Goal: Task Accomplishment & Management: Use online tool/utility

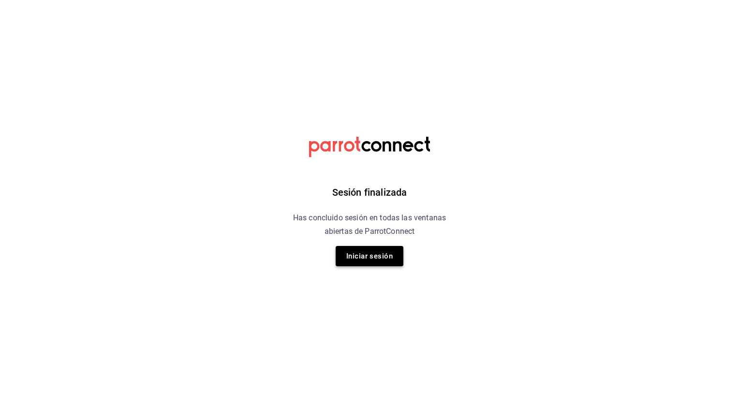
click at [397, 252] on button "Iniciar sesión" at bounding box center [370, 256] width 68 height 20
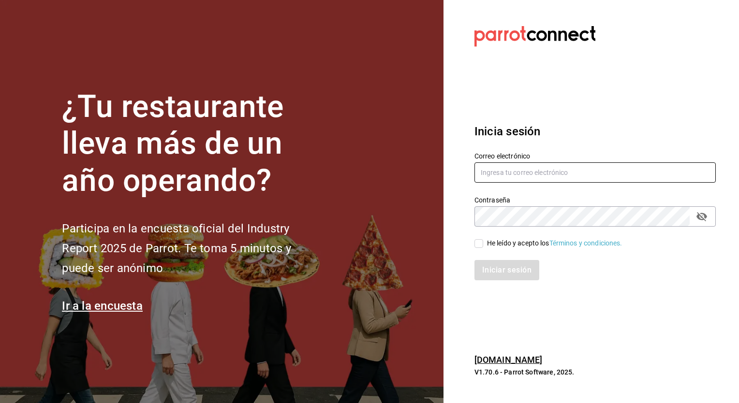
type input "jose.garcia@grupocosteno.com"
click at [484, 242] on span "He leído y acepto los Términos y condiciones." at bounding box center [552, 243] width 139 height 10
click at [483, 242] on input "He leído y acepto los Términos y condiciones." at bounding box center [479, 243] width 9 height 9
checkbox input "true"
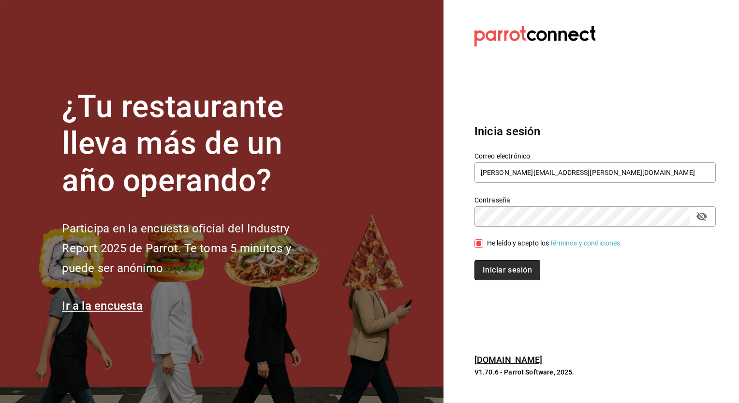
click at [506, 264] on button "Iniciar sesión" at bounding box center [508, 270] width 66 height 20
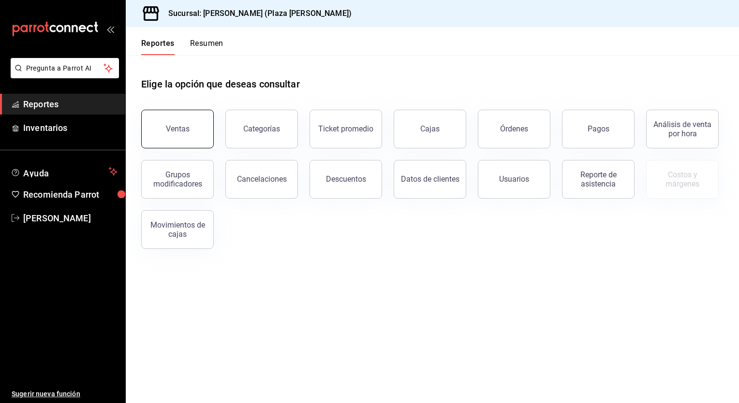
click at [192, 129] on button "Ventas" at bounding box center [177, 129] width 73 height 39
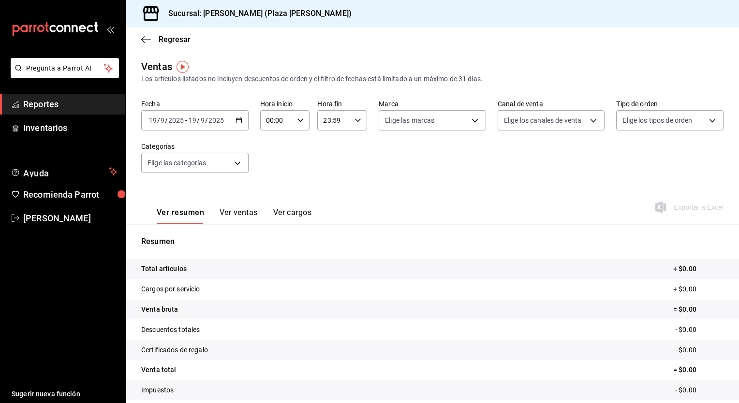
click at [238, 125] on div "[DATE] [DATE] - [DATE] [DATE]" at bounding box center [194, 120] width 107 height 20
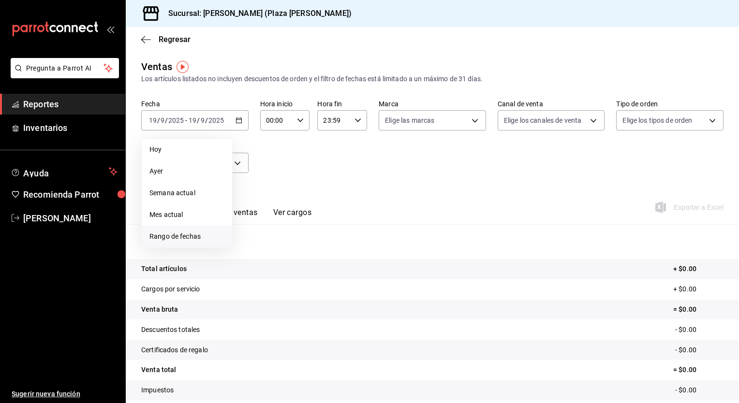
click at [178, 237] on span "Rango de fechas" at bounding box center [186, 237] width 75 height 10
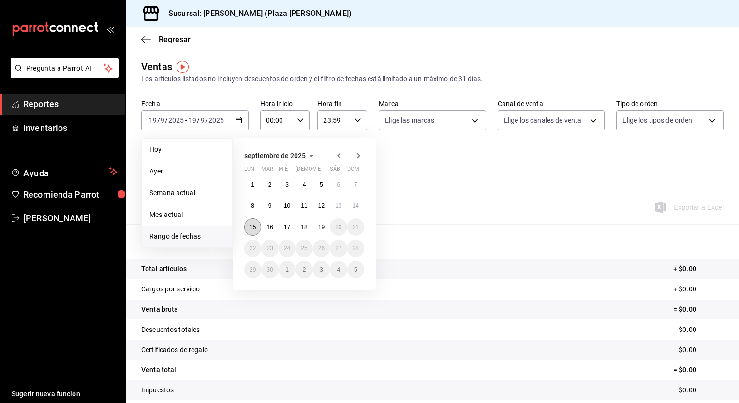
click at [253, 223] on button "15" at bounding box center [252, 227] width 17 height 17
click at [321, 227] on abbr "19" at bounding box center [321, 227] width 6 height 7
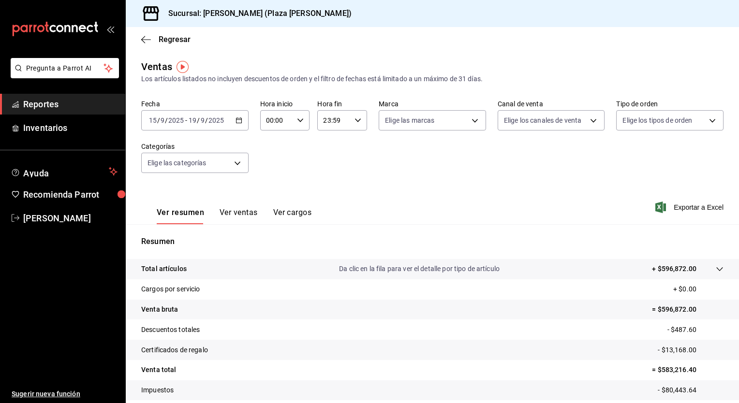
click at [243, 120] on div "[DATE] [DATE] - [DATE] [DATE]" at bounding box center [194, 120] width 107 height 20
click at [339, 122] on input "23:59" at bounding box center [333, 120] width 33 height 19
click at [339, 122] on div at bounding box center [369, 201] width 739 height 403
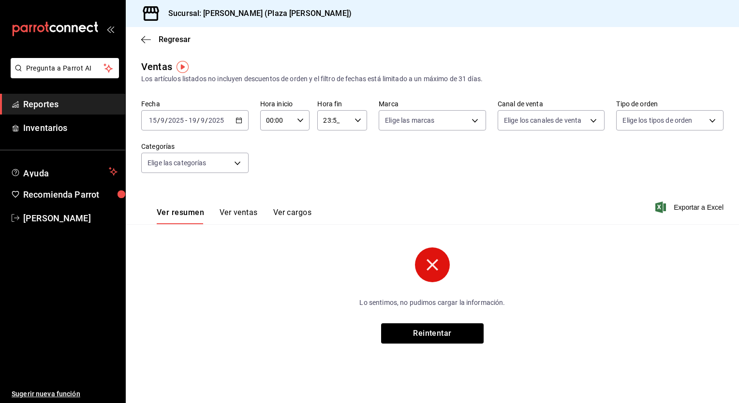
click at [330, 123] on input "23:5_" at bounding box center [333, 120] width 33 height 19
click at [330, 123] on div at bounding box center [369, 201] width 739 height 403
click at [356, 120] on \(Stroke\) "button" at bounding box center [358, 120] width 6 height 3
click at [351, 146] on span "00" at bounding box center [355, 145] width 10 height 8
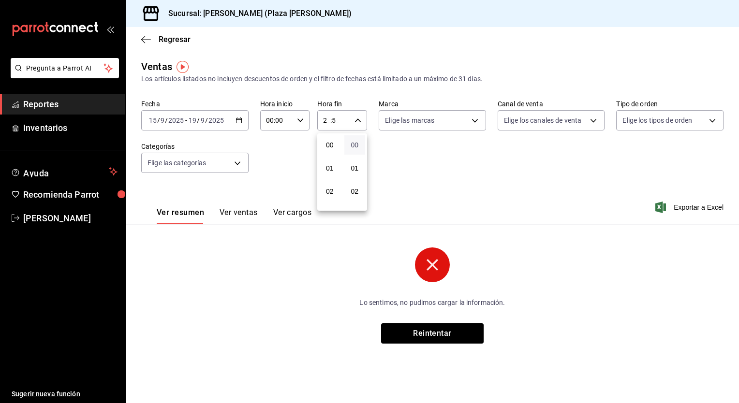
type input "2_:00"
click at [298, 121] on div at bounding box center [369, 201] width 739 height 403
click at [298, 121] on icon "button" at bounding box center [300, 120] width 7 height 7
click at [273, 200] on button "02" at bounding box center [272, 191] width 21 height 19
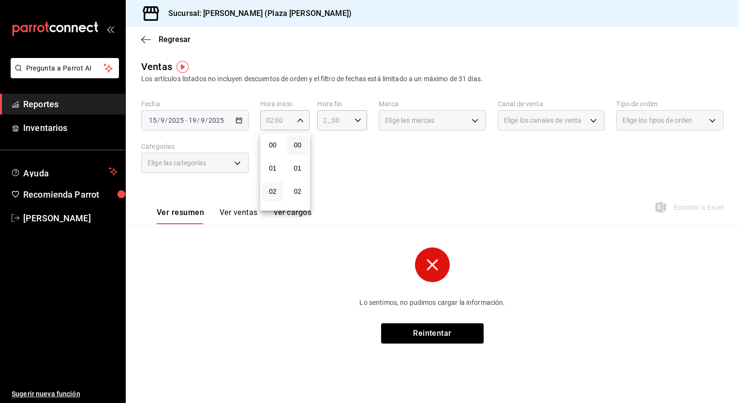
click at [297, 121] on div at bounding box center [369, 201] width 739 height 403
click at [297, 121] on icon "button" at bounding box center [300, 120] width 7 height 7
click at [277, 185] on button "04" at bounding box center [272, 190] width 21 height 19
click at [298, 120] on div at bounding box center [369, 201] width 739 height 403
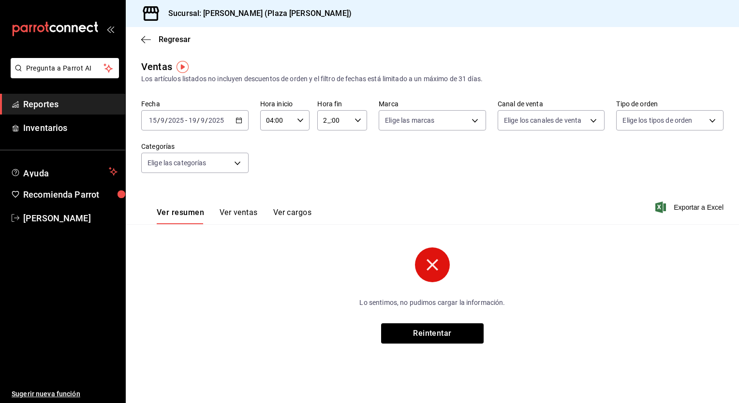
click at [298, 120] on icon "button" at bounding box center [300, 120] width 7 height 7
click at [273, 167] on span "05" at bounding box center [273, 167] width 10 height 8
type input "05:00"
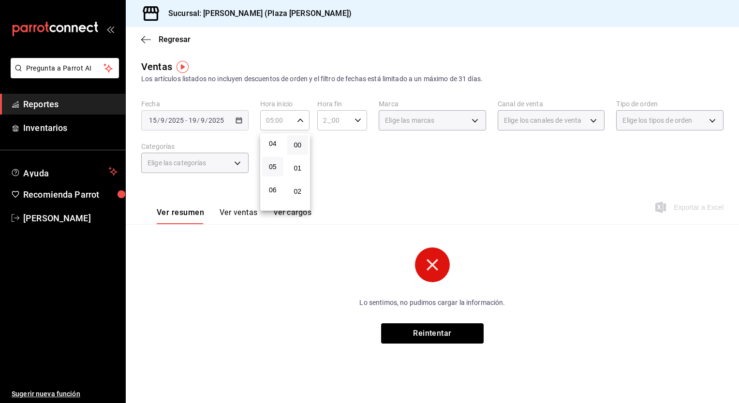
click at [359, 119] on div at bounding box center [369, 201] width 739 height 403
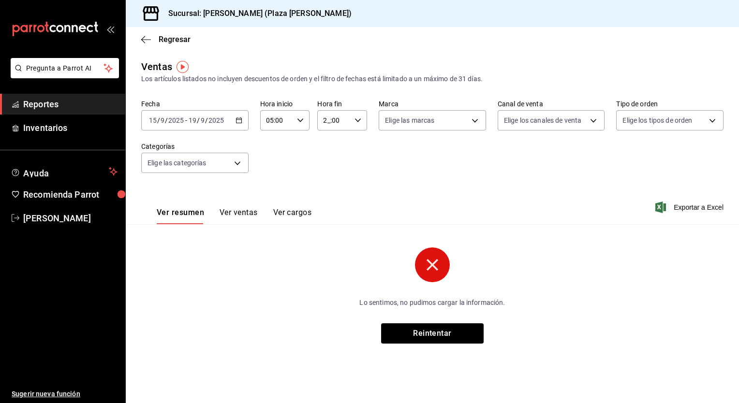
click at [359, 119] on \(Stroke\) "button" at bounding box center [358, 120] width 6 height 3
click at [338, 192] on button "02" at bounding box center [329, 191] width 21 height 19
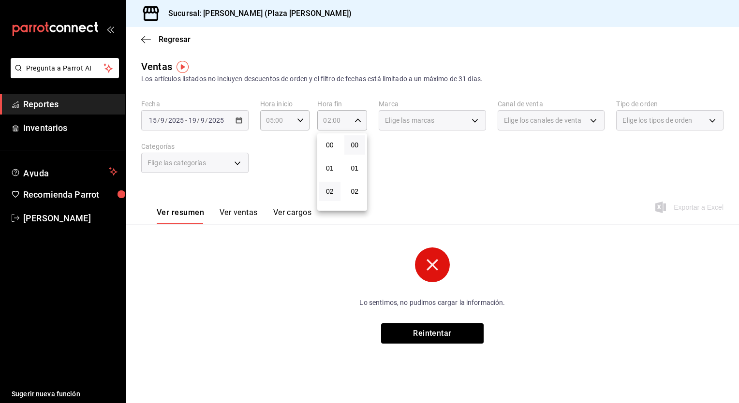
click at [360, 121] on div at bounding box center [369, 201] width 739 height 403
click at [360, 121] on icon "button" at bounding box center [358, 120] width 7 height 7
click at [333, 194] on span "04" at bounding box center [330, 191] width 10 height 8
click at [333, 193] on span "04" at bounding box center [330, 191] width 10 height 8
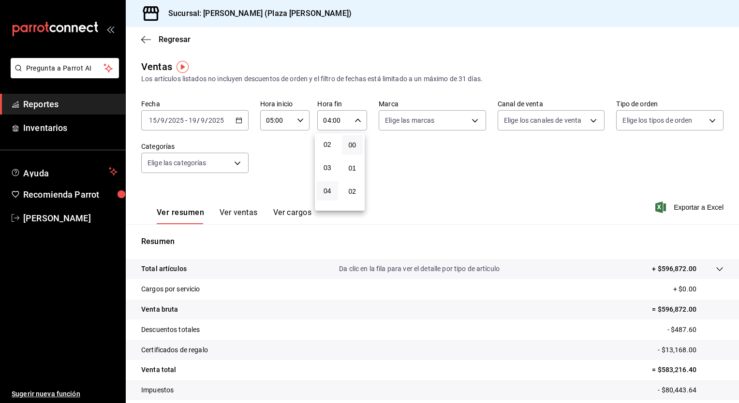
click at [360, 123] on div at bounding box center [369, 201] width 739 height 403
click at [360, 123] on div "04:00 Hora fin" at bounding box center [342, 120] width 50 height 20
click at [329, 164] on button "05" at bounding box center [327, 166] width 21 height 19
type input "05:00"
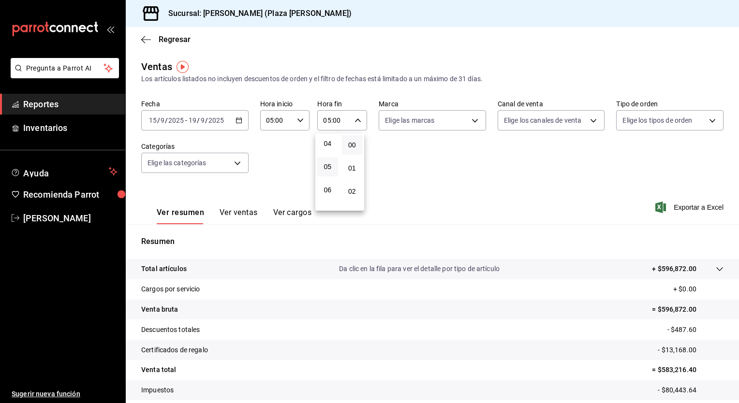
click at [602, 181] on div at bounding box center [369, 201] width 739 height 403
click at [237, 121] on icon "button" at bounding box center [239, 120] width 7 height 7
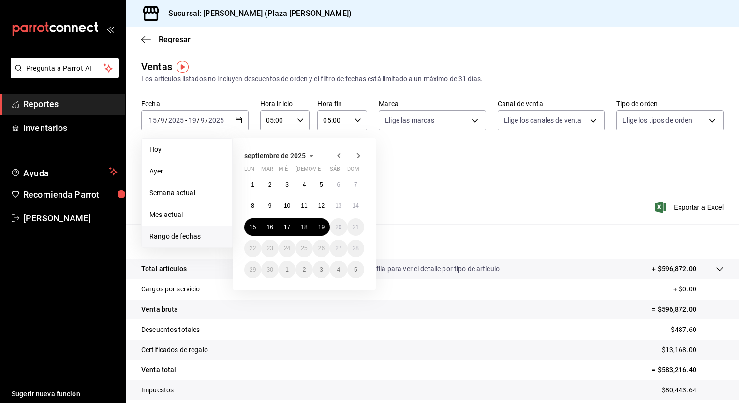
click at [491, 180] on div "Fecha [DATE] [DATE] - [DATE] [DATE] [DATE] [DATE] Semana actual Mes actual [GEO…" at bounding box center [432, 142] width 582 height 85
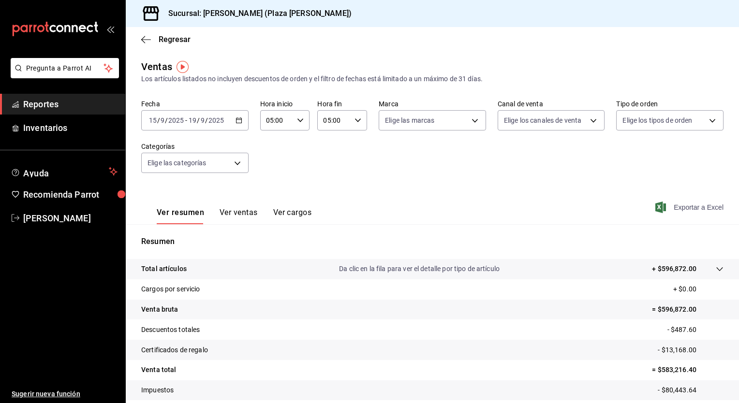
click at [691, 202] on span "Exportar a Excel" at bounding box center [690, 208] width 66 height 12
